Goal: Task Accomplishment & Management: Use online tool/utility

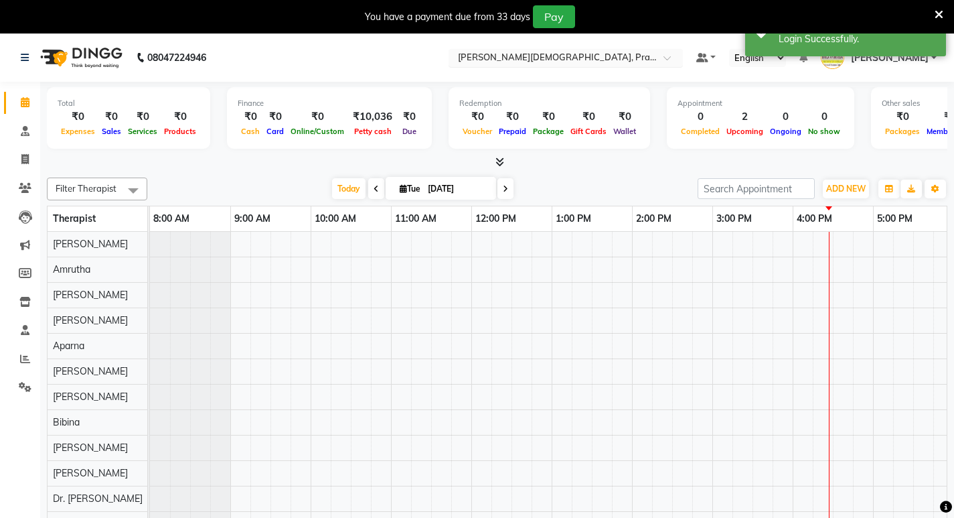
click at [581, 54] on input "text" at bounding box center [552, 58] width 194 height 13
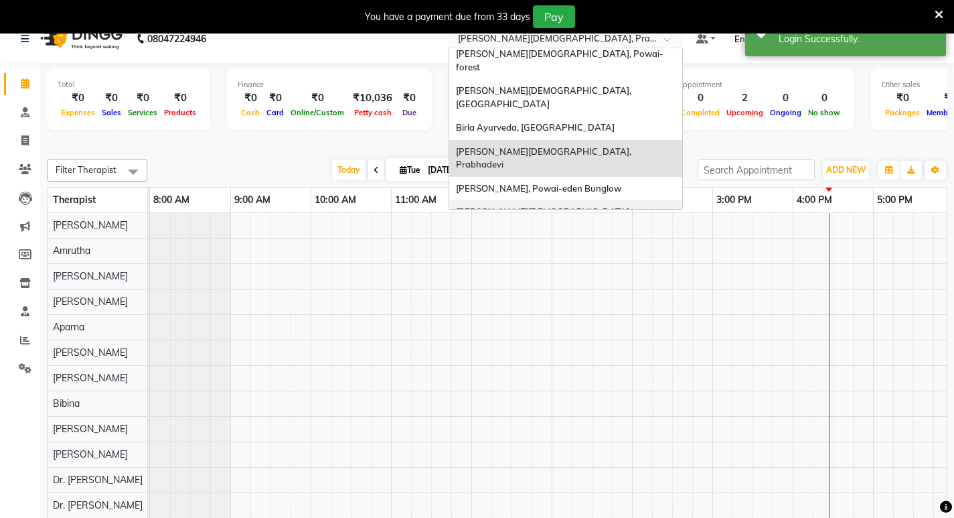
scroll to position [33, 0]
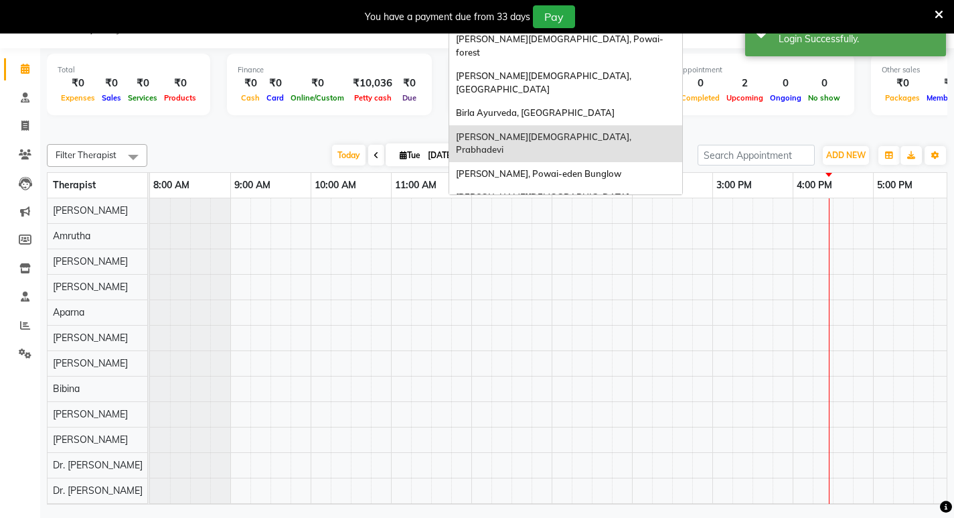
click at [597, 228] on span "[PERSON_NAME][DEMOGRAPHIC_DATA], Nerul West" at bounding box center [557, 240] width 202 height 24
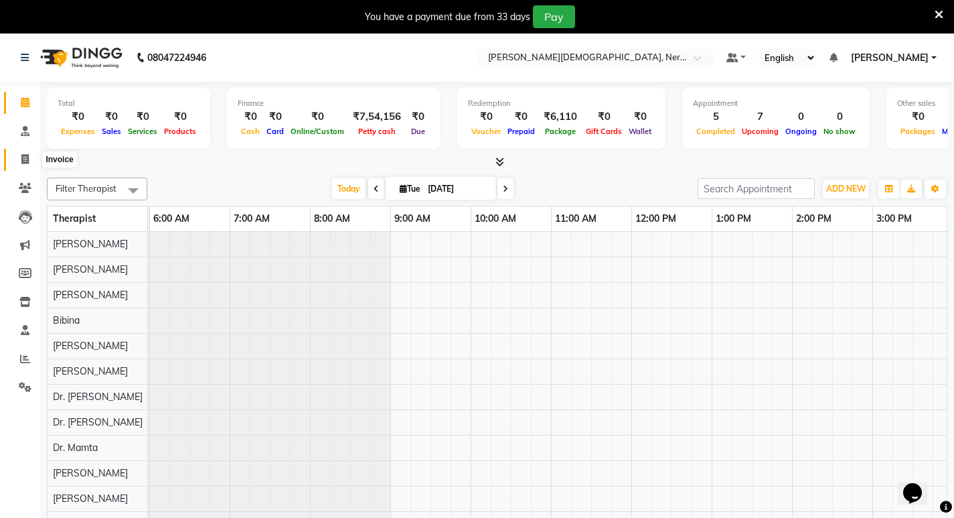
click at [32, 160] on span at bounding box center [24, 159] width 23 height 15
select select "6808"
select select "service"
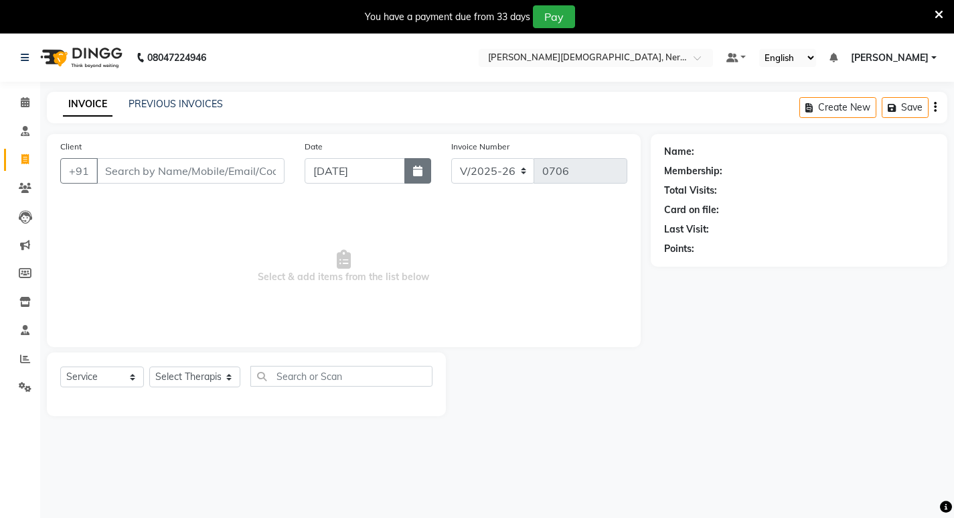
click at [411, 169] on button "button" at bounding box center [417, 170] width 27 height 25
select select "9"
select select "2025"
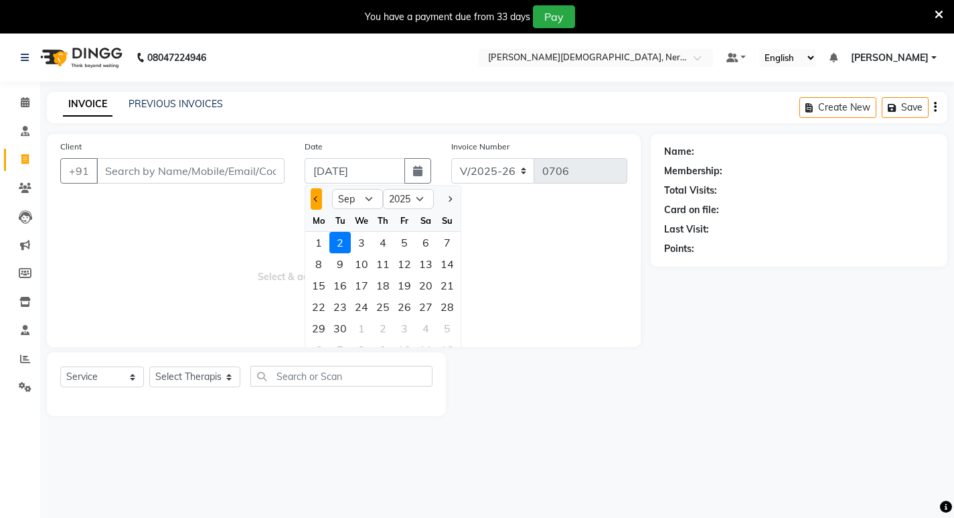
click at [313, 193] on button "Previous month" at bounding box center [316, 198] width 11 height 21
select select "8"
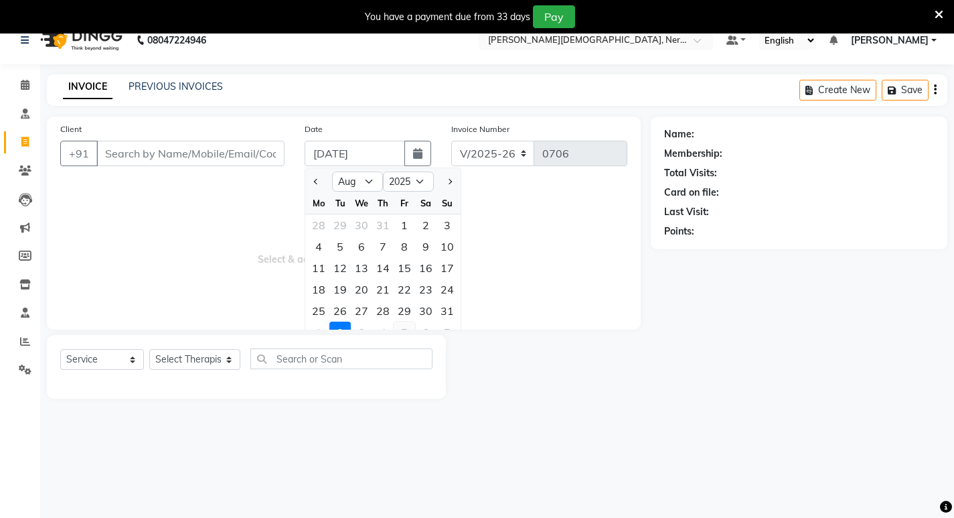
scroll to position [33, 0]
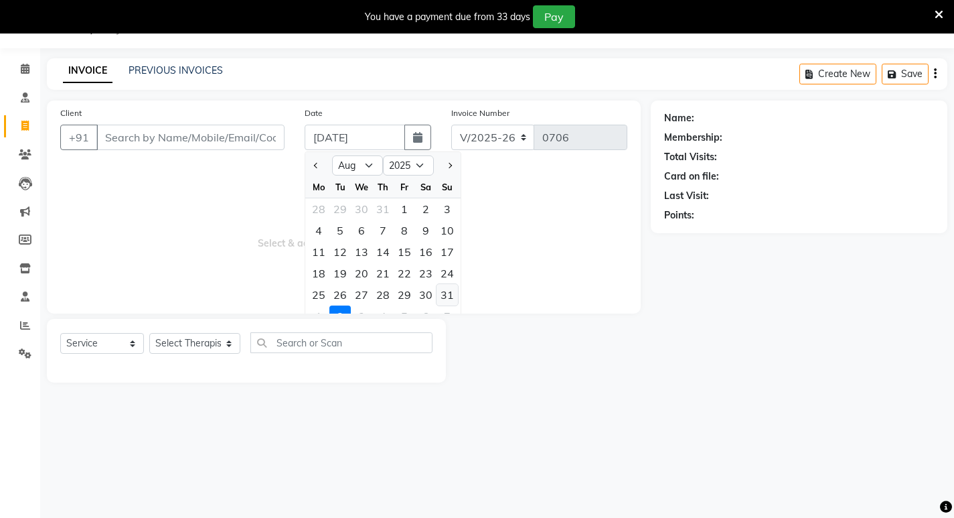
click at [445, 292] on div "31" at bounding box center [447, 294] width 21 height 21
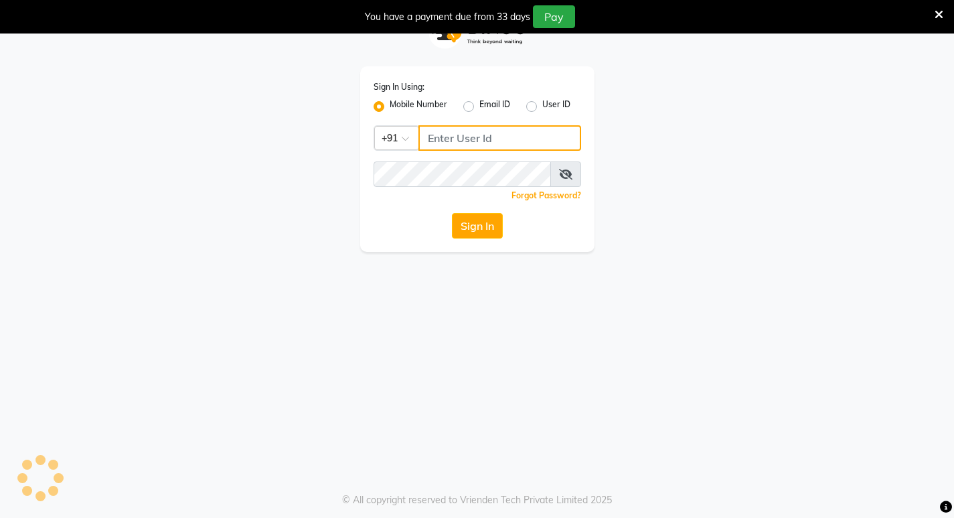
type input "9920557400"
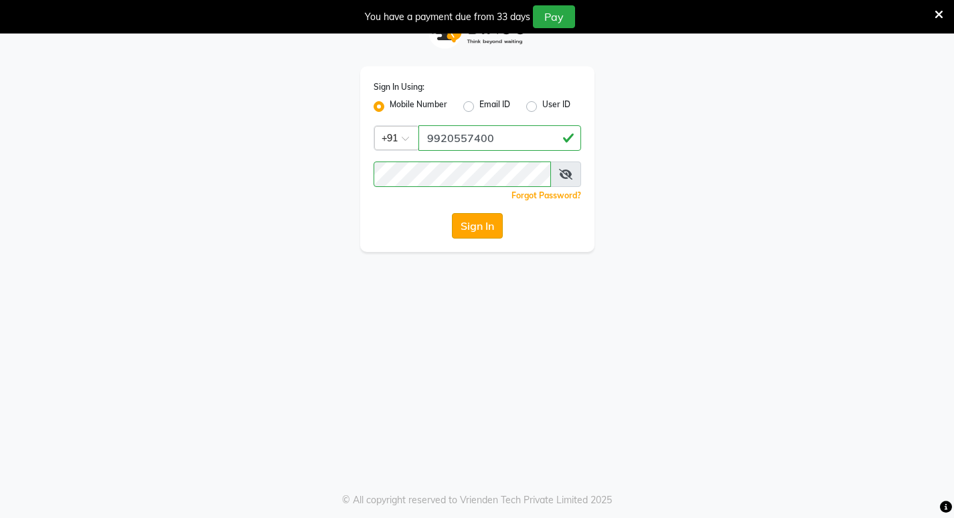
click at [477, 222] on button "Sign In" at bounding box center [477, 225] width 51 height 25
